Goal: Information Seeking & Learning: Find specific page/section

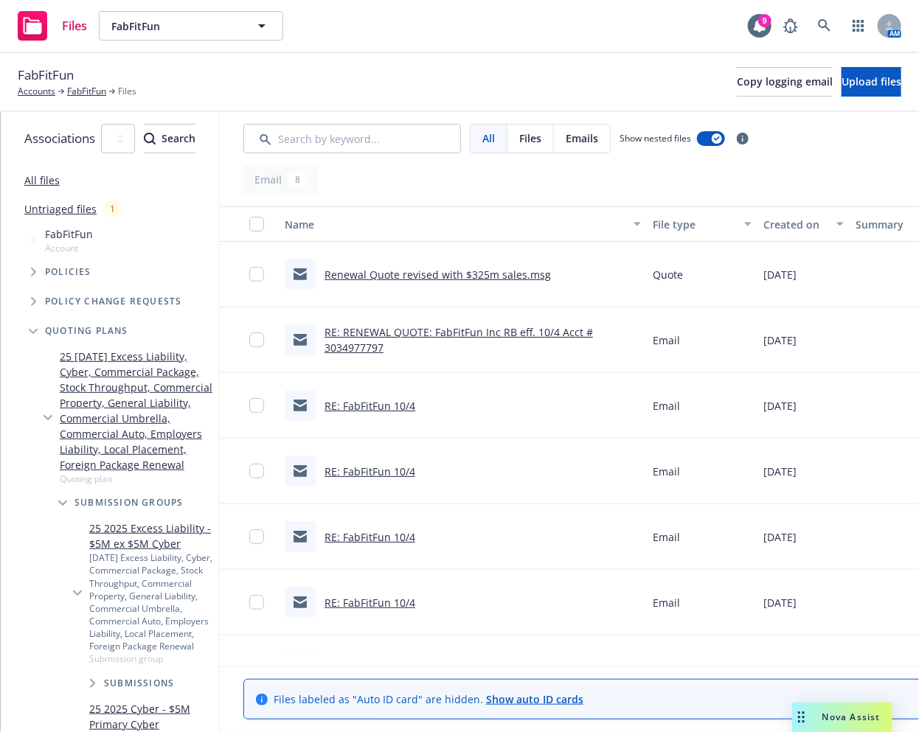
scroll to position [972, 0]
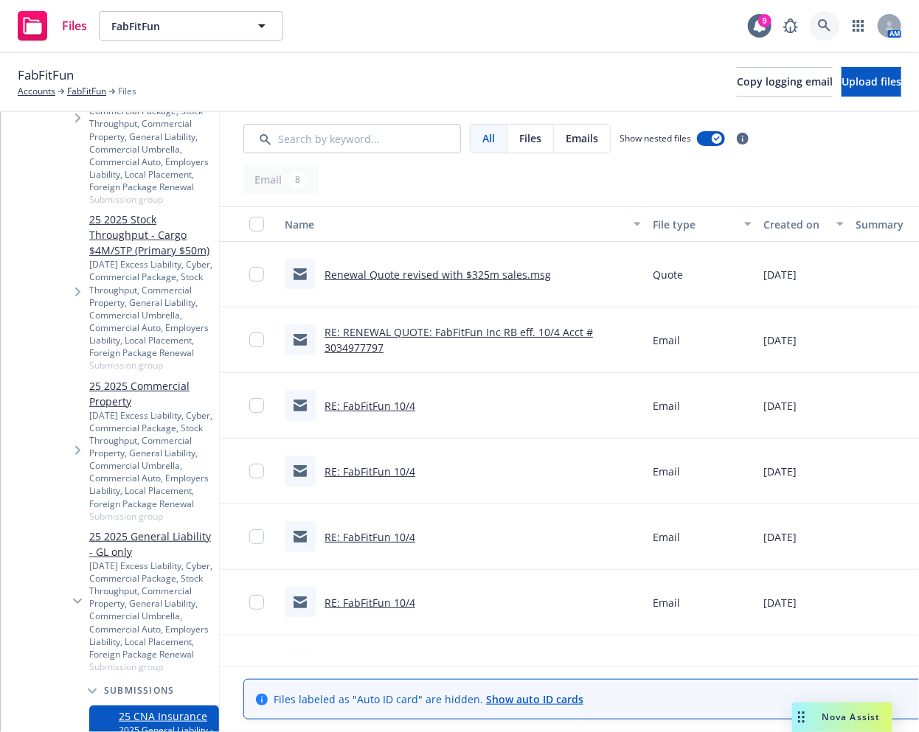
click at [824, 20] on icon at bounding box center [824, 25] width 13 height 13
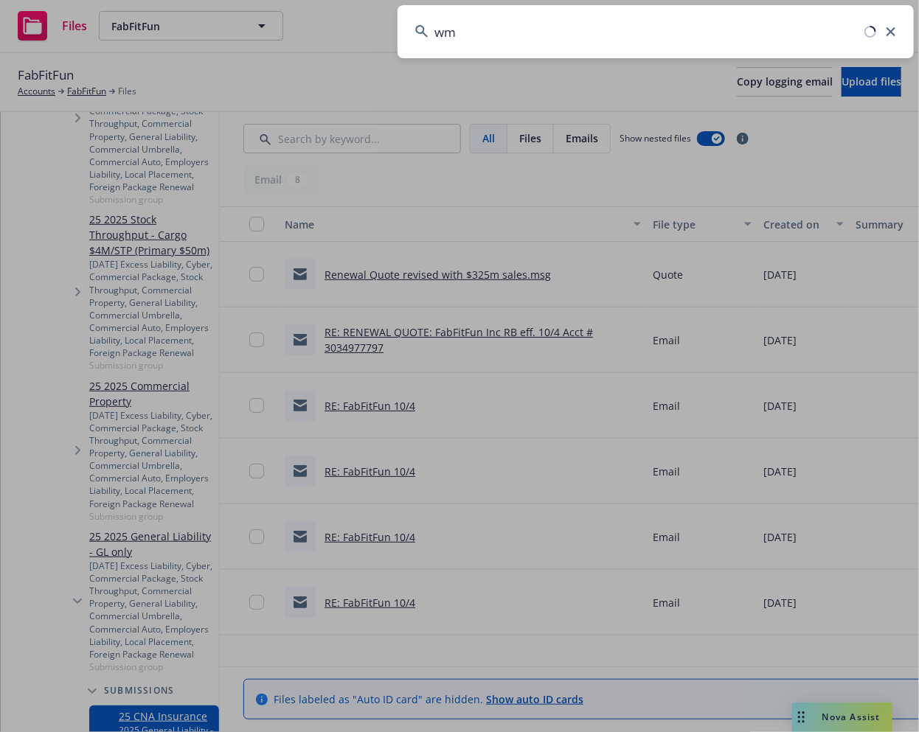
type input "w"
